Goal: Information Seeking & Learning: Compare options

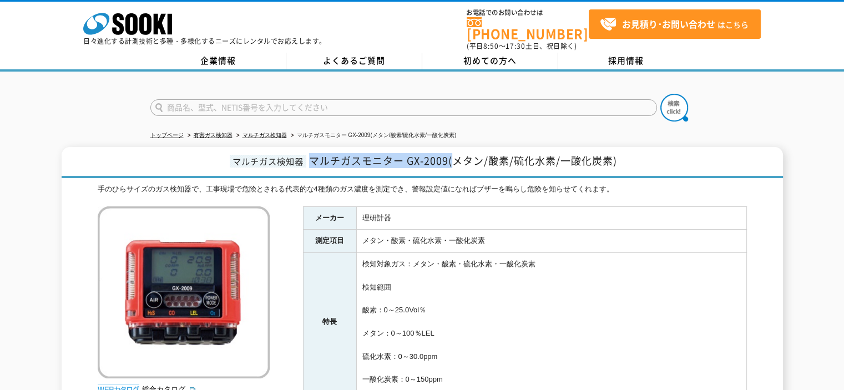
drag, startPoint x: 310, startPoint y: 151, endPoint x: 452, endPoint y: 153, distance: 142.1
click at [452, 153] on span "マルチガスモニター GX-2009(メタン/酸素/硫化水素/一酸化炭素)" at bounding box center [463, 160] width 308 height 15
copy span "マルチガスモニター GX-2009("
click at [371, 153] on span "マルチガスモニター GX-2009(メタン/酸素/硫化水素/一酸化炭素)" at bounding box center [463, 160] width 308 height 15
drag, startPoint x: 311, startPoint y: 151, endPoint x: 629, endPoint y: 152, distance: 317.9
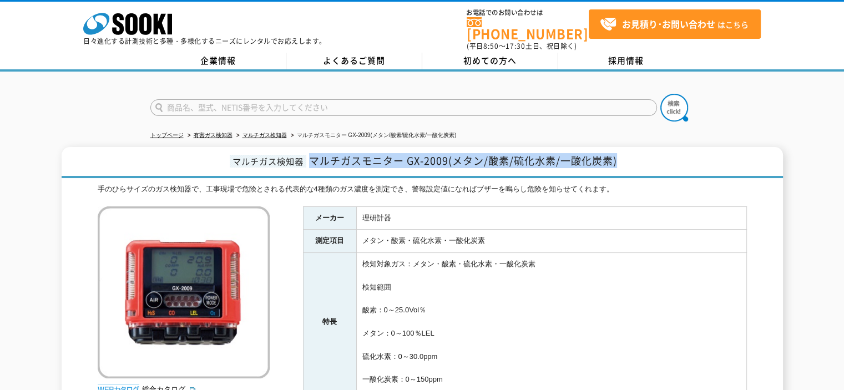
click at [629, 152] on h1 "マルチガス検知器 マルチガスモニター GX-2009(メタン/酸素/硫化水素/一酸化炭素)" at bounding box center [422, 162] width 721 height 31
copy span "マルチガスモニター GX-2009(メタン/酸素/硫化水素/一酸化炭素)"
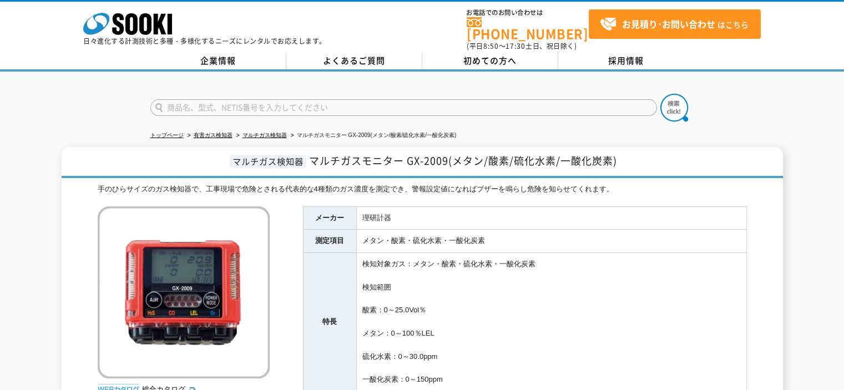
click at [417, 104] on input "text" at bounding box center [403, 107] width 507 height 17
type input "今"
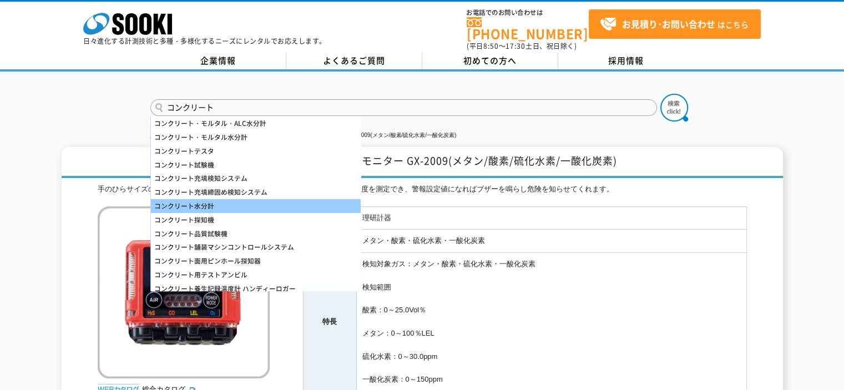
click at [222, 201] on div "コンクリート水分計" at bounding box center [256, 206] width 210 height 14
type input "コンクリート水分計"
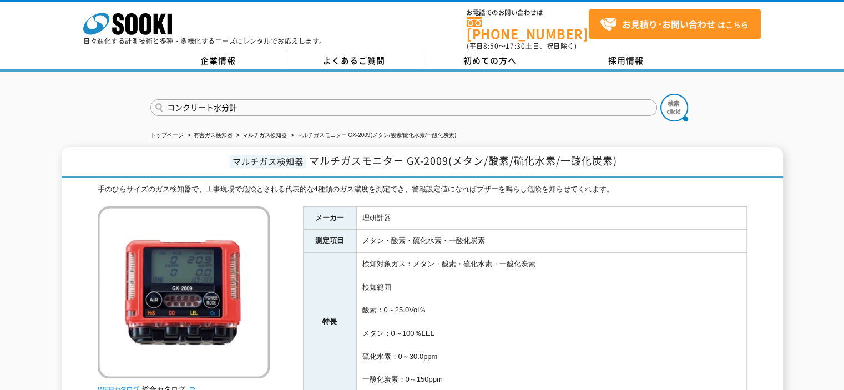
click at [155, 99] on input "コンクリート水分計" at bounding box center [403, 107] width 507 height 17
click at [382, 102] on input "コンクリート水分計" at bounding box center [403, 107] width 507 height 17
click at [674, 99] on img at bounding box center [674, 108] width 28 height 28
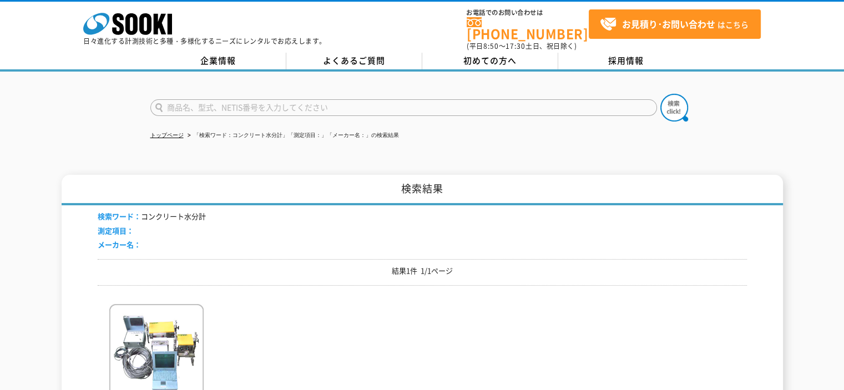
click at [191, 104] on input "text" at bounding box center [403, 107] width 507 height 17
type input "含水"
click at [673, 94] on img at bounding box center [674, 108] width 28 height 28
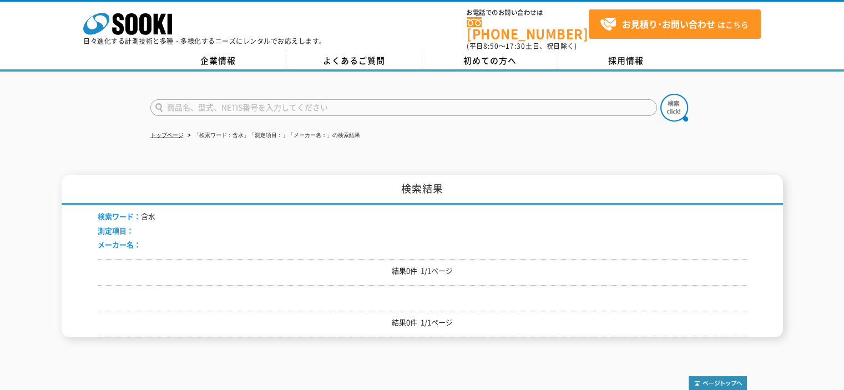
click at [280, 99] on input "text" at bounding box center [403, 107] width 507 height 17
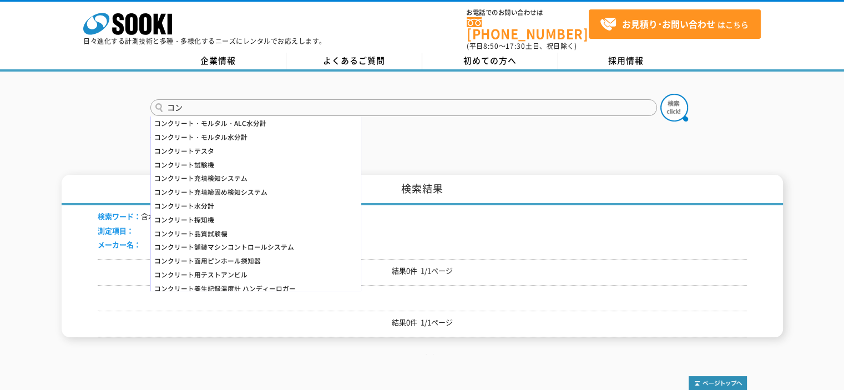
type input "コ"
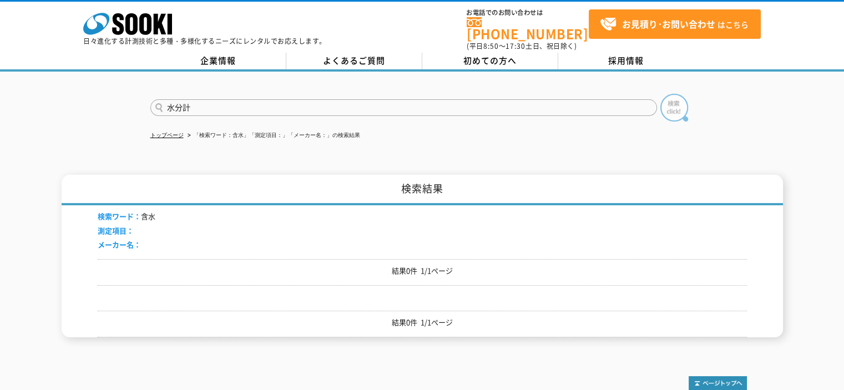
type input "水分計"
click at [664, 102] on img at bounding box center [674, 108] width 28 height 28
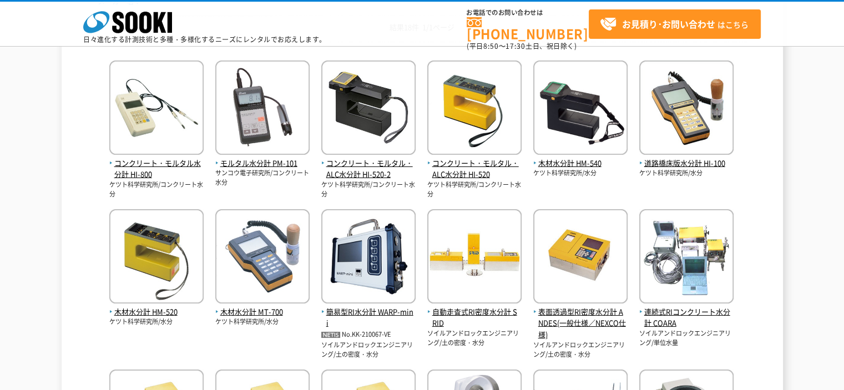
scroll to position [166, 0]
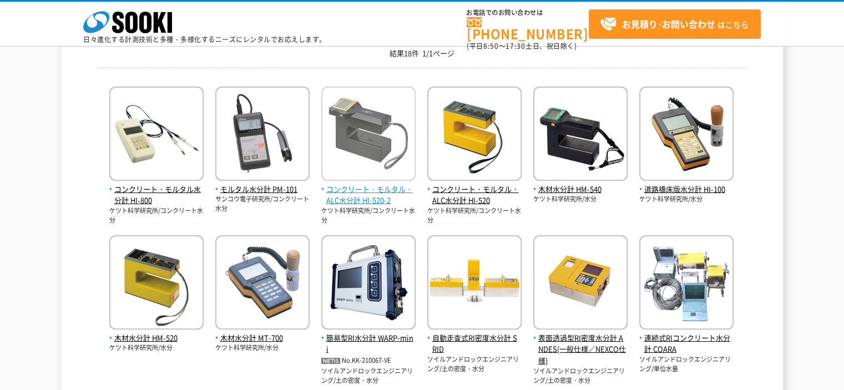
click at [380, 128] on img at bounding box center [368, 135] width 94 height 97
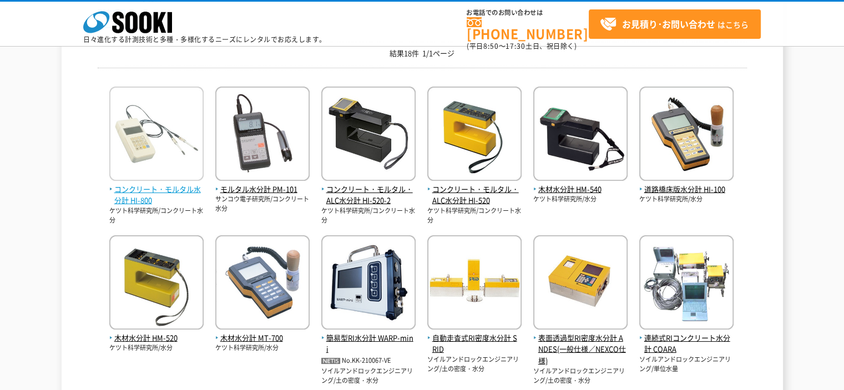
click at [131, 153] on img at bounding box center [156, 135] width 94 height 97
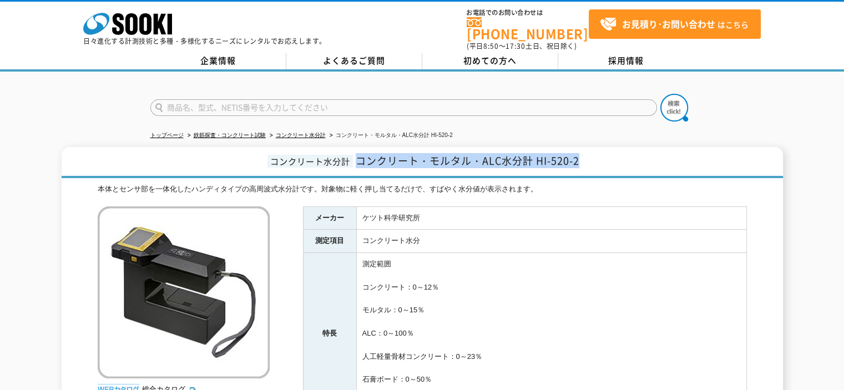
drag, startPoint x: 358, startPoint y: 153, endPoint x: 595, endPoint y: 154, distance: 236.4
click at [595, 154] on h1 "コンクリート水分計 コンクリート・モルタル・ALC水分計 HI-520-2" at bounding box center [422, 162] width 721 height 31
copy span "コンクリート・モルタル・ALC水分計 HI-520-2"
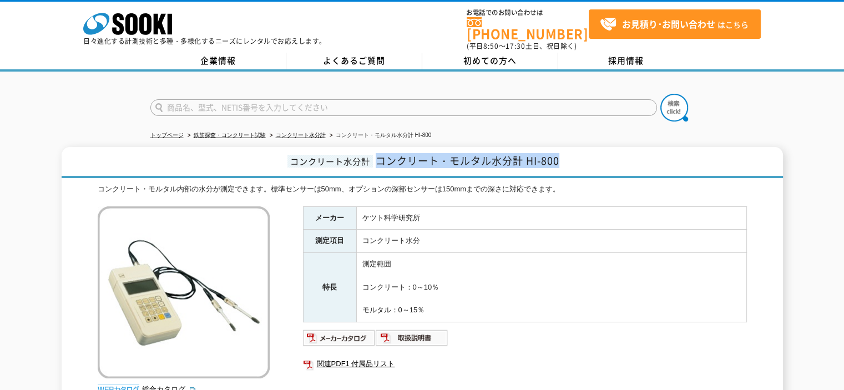
drag, startPoint x: 379, startPoint y: 152, endPoint x: 585, endPoint y: 153, distance: 206.4
click at [585, 153] on h1 "コンクリート水分計 コンクリート・モルタル水分計 HI-800" at bounding box center [422, 162] width 721 height 31
copy span "コンクリート・モルタル水分計 HI-800"
